Goal: Task Accomplishment & Management: Use online tool/utility

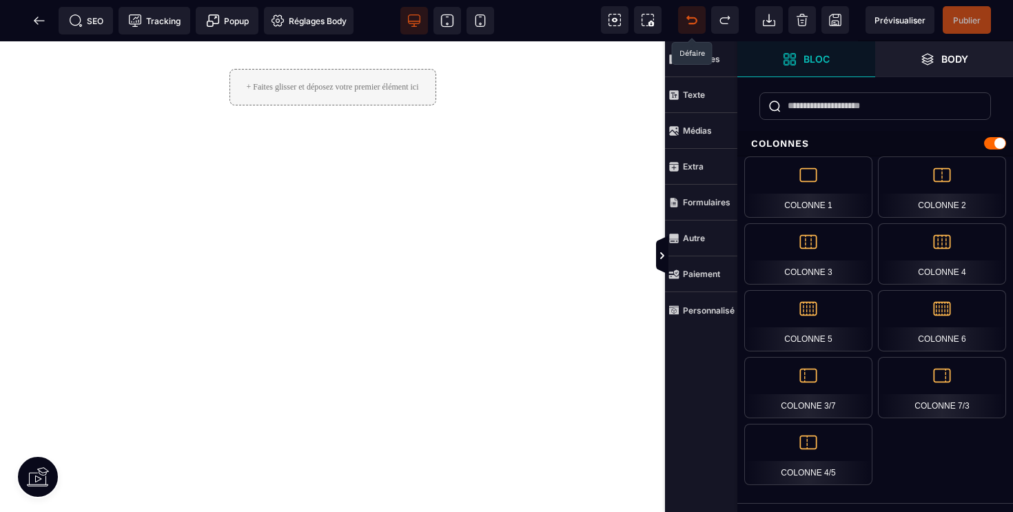
click at [691, 15] on icon at bounding box center [692, 20] width 14 height 14
click at [29, 23] on span at bounding box center [40, 21] width 28 height 28
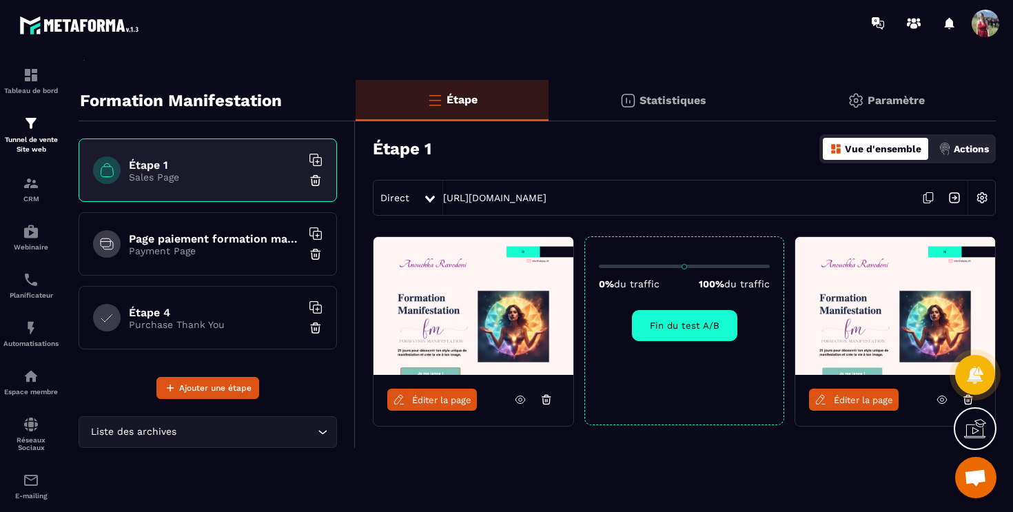
scroll to position [8, 0]
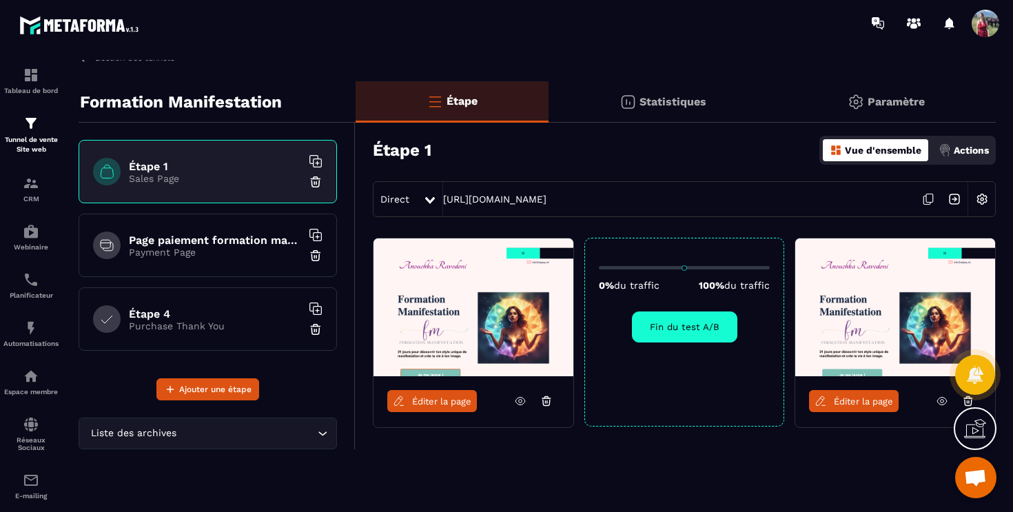
click at [965, 402] on div at bounding box center [975, 375] width 40 height 61
click at [870, 400] on span "Éditer la page" at bounding box center [863, 401] width 59 height 10
